Goal: Check status: Check status

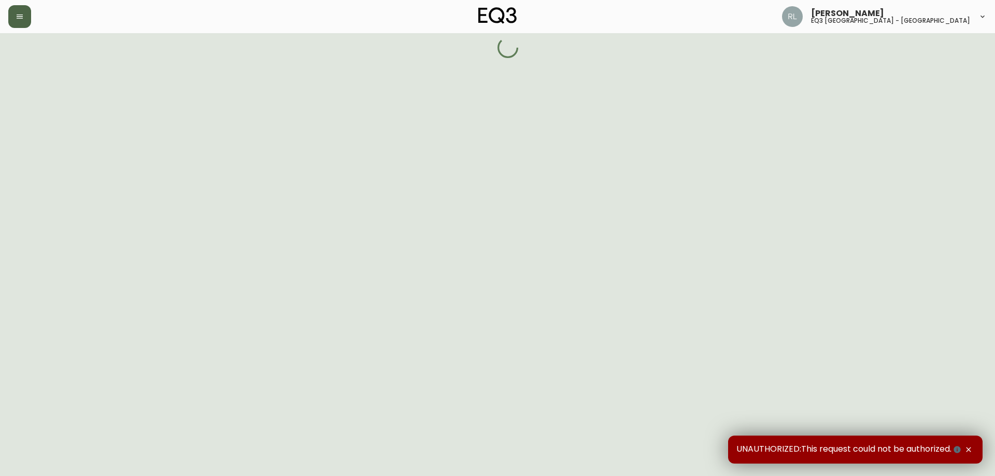
click at [17, 8] on button "button" at bounding box center [19, 16] width 23 height 23
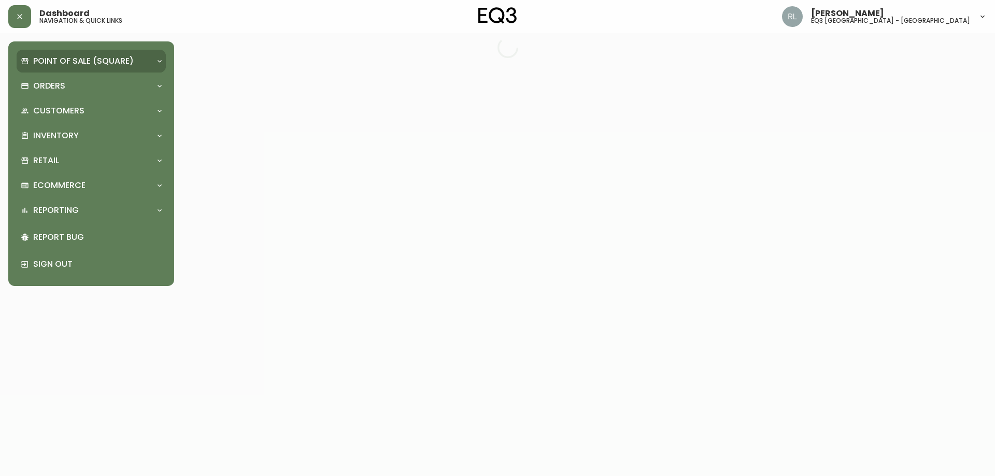
click at [67, 59] on p "Point of Sale (Square)" at bounding box center [83, 60] width 101 height 11
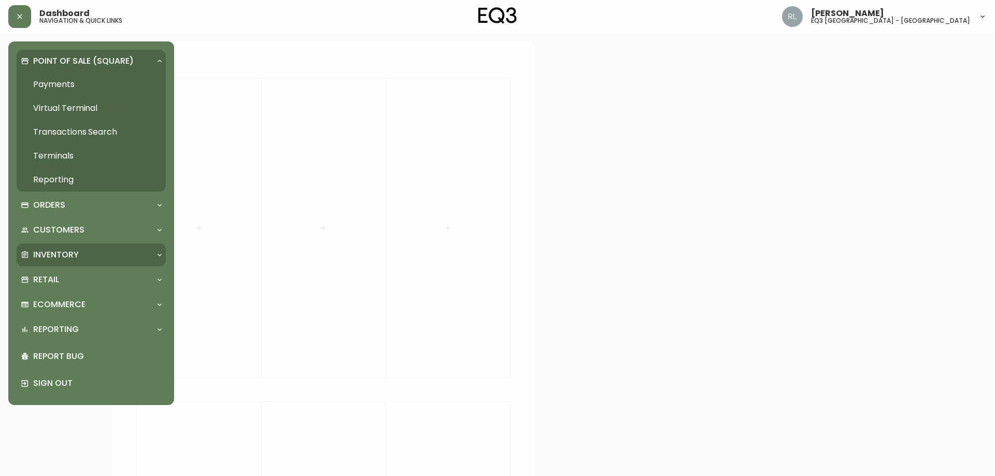
click at [57, 253] on p "Inventory" at bounding box center [56, 254] width 46 height 11
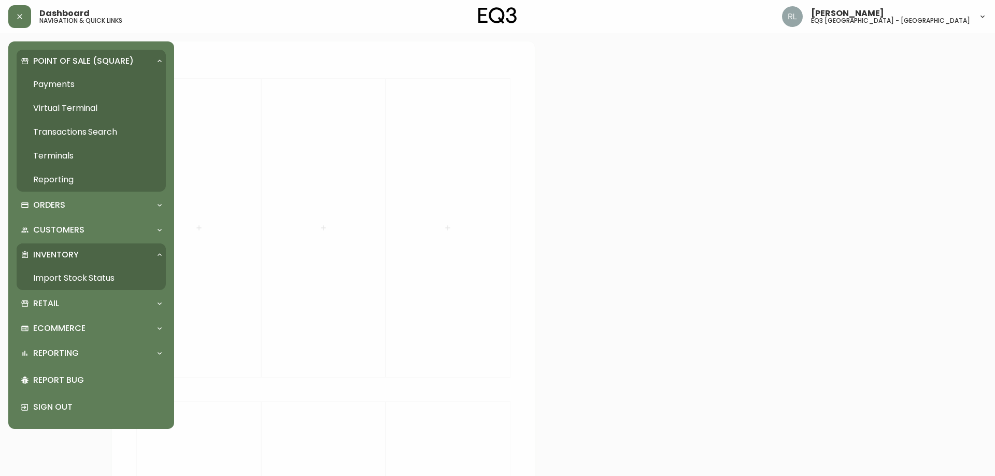
drag, startPoint x: 61, startPoint y: 275, endPoint x: 204, endPoint y: 244, distance: 146.3
click at [62, 275] on link "Import Stock Status" at bounding box center [91, 278] width 149 height 24
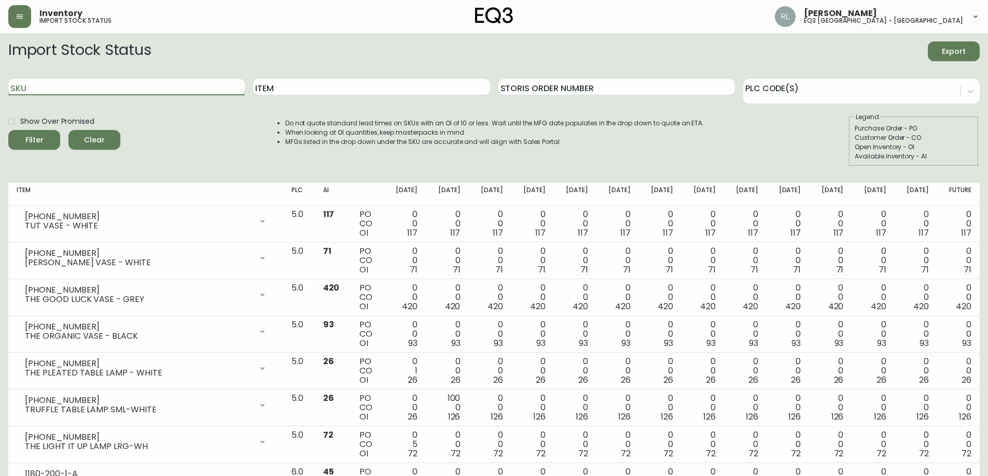
click at [126, 88] on input "SKU" at bounding box center [126, 87] width 236 height 17
paste input "[PHONE_NUMBER]"
type input "[PHONE_NUMBER]"
click at [8, 130] on button "Filter" at bounding box center [34, 140] width 52 height 20
